Goal: Transaction & Acquisition: Purchase product/service

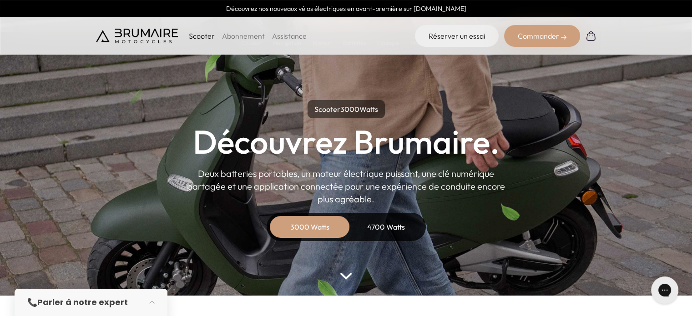
click at [380, 221] on div "4700 Watts" at bounding box center [386, 227] width 73 height 22
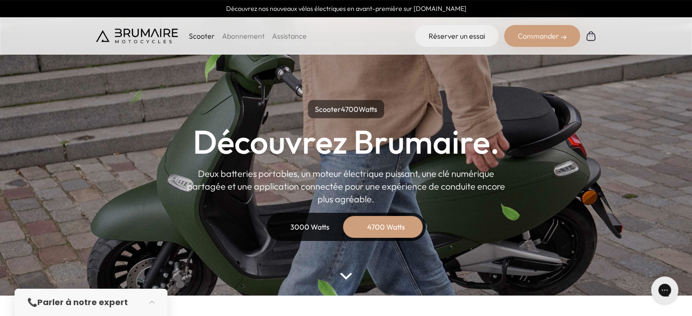
click at [318, 223] on div "3000 Watts" at bounding box center [309, 227] width 73 height 22
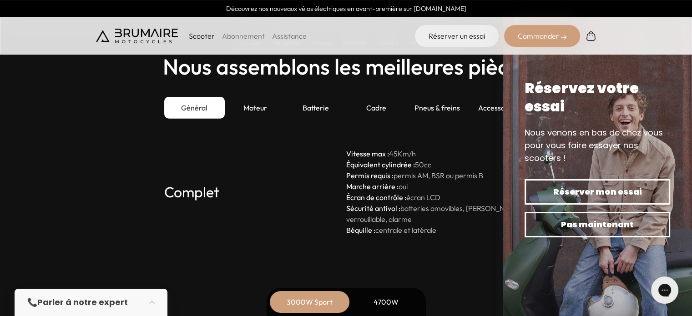
scroll to position [2502, 0]
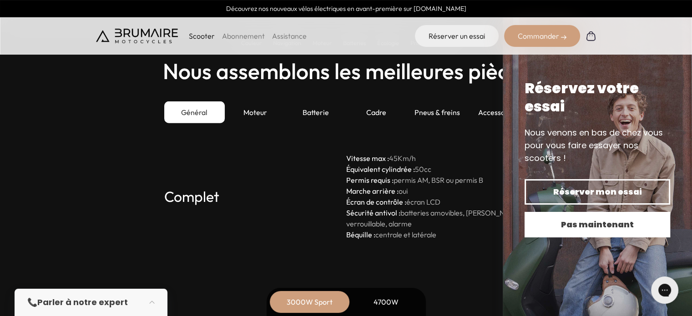
click at [598, 227] on span "Pas maintenant" at bounding box center [597, 224] width 114 height 13
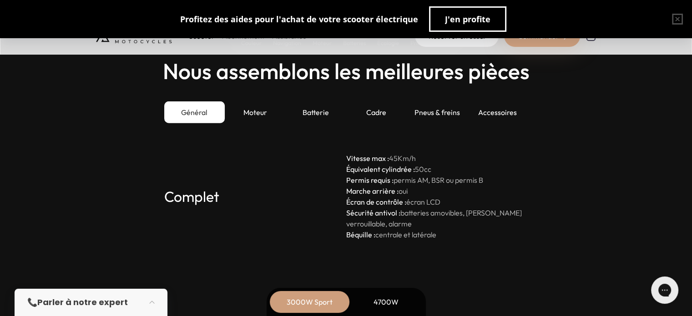
click at [367, 142] on div "Nous assemblons les meilleures pièces Général Moteur Batterie Cadre Pneus & fre…" at bounding box center [346, 149] width 500 height 181
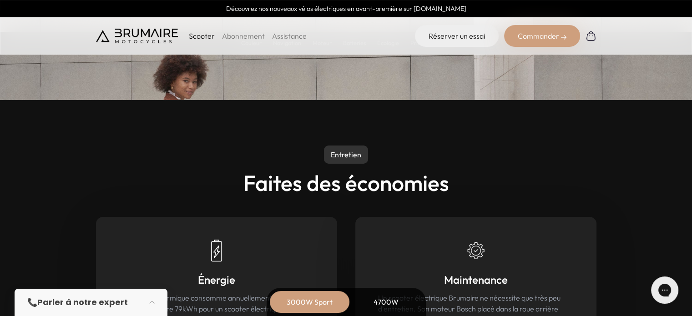
scroll to position [3944, 0]
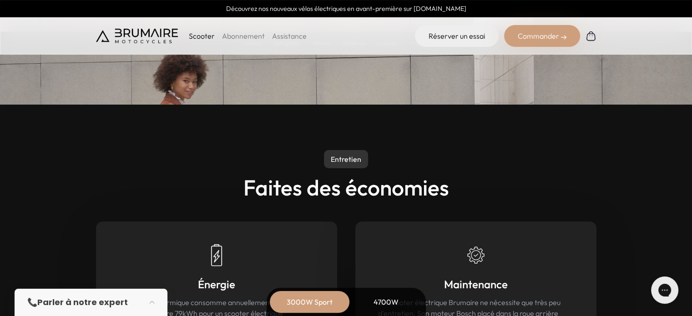
click at [144, 40] on img at bounding box center [137, 36] width 82 height 15
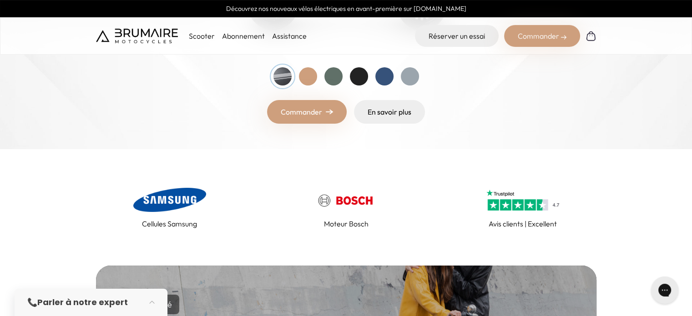
scroll to position [295, 0]
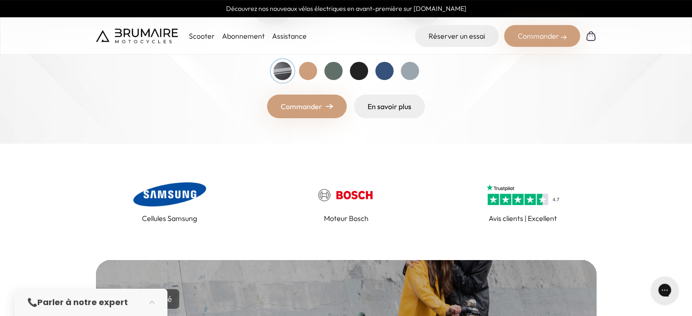
click at [309, 106] on link "Commander" at bounding box center [307, 107] width 80 height 24
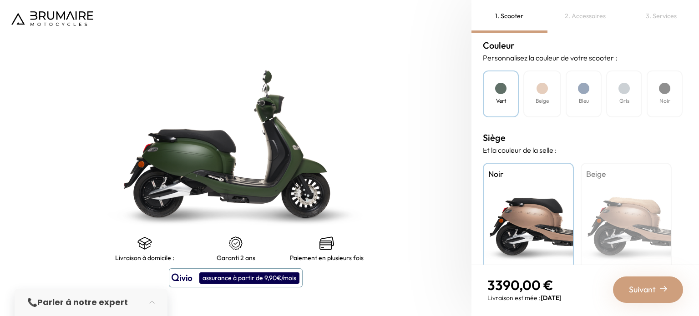
scroll to position [292, 0]
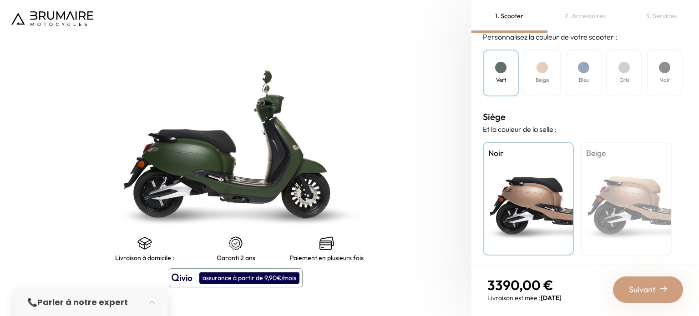
click at [545, 70] on div "Beige" at bounding box center [542, 73] width 38 height 47
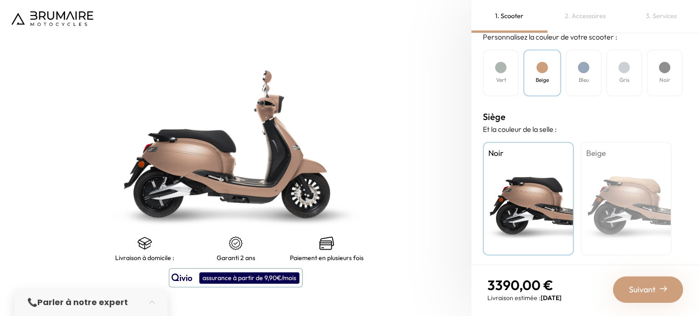
click at [628, 67] on div at bounding box center [623, 67] width 11 height 11
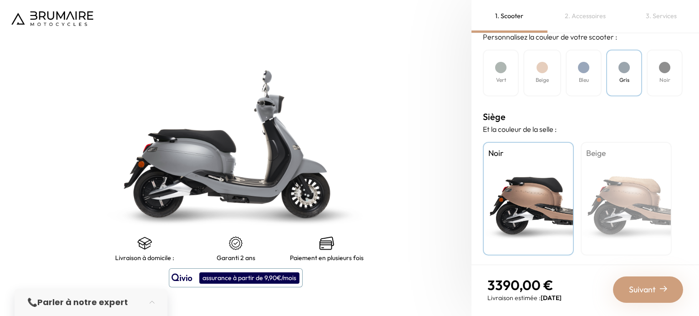
click at [588, 18] on div "2. Accessoires" at bounding box center [585, 16] width 76 height 33
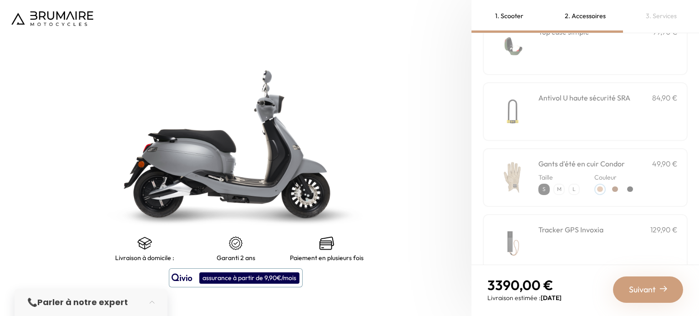
scroll to position [0, 0]
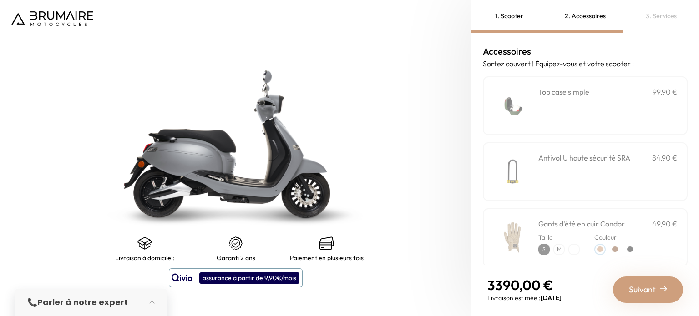
click at [66, 14] on img at bounding box center [52, 18] width 82 height 15
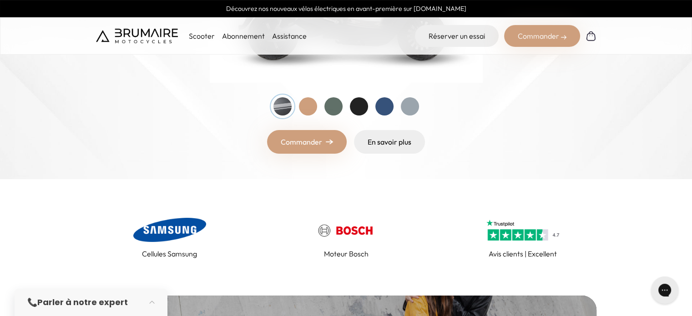
scroll to position [258, 0]
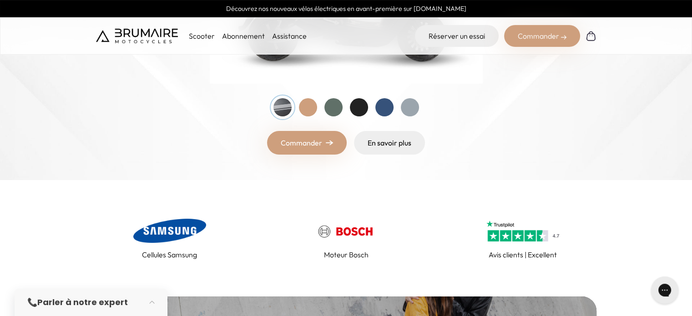
click at [409, 109] on div at bounding box center [410, 107] width 18 height 18
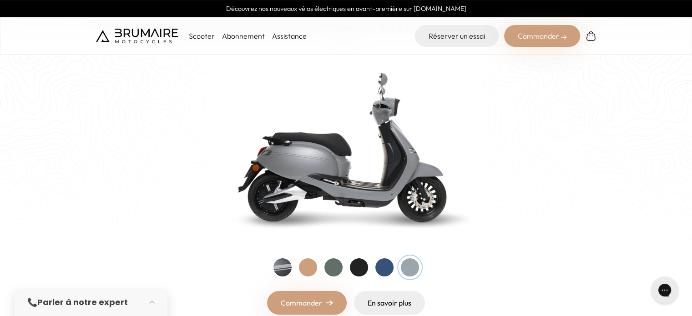
scroll to position [98, 0]
click at [331, 262] on div at bounding box center [333, 268] width 18 height 18
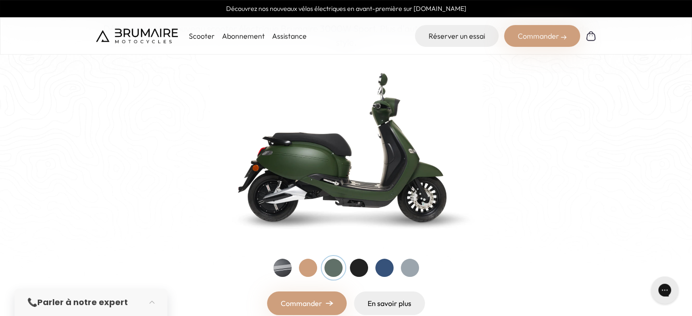
click at [296, 269] on div at bounding box center [346, 268] width 146 height 18
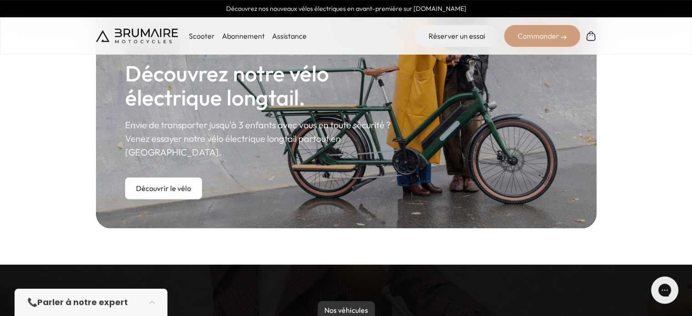
scroll to position [549, 0]
click at [141, 177] on link "Découvrir le vélo" at bounding box center [163, 188] width 77 height 22
